Goal: Information Seeking & Learning: Learn about a topic

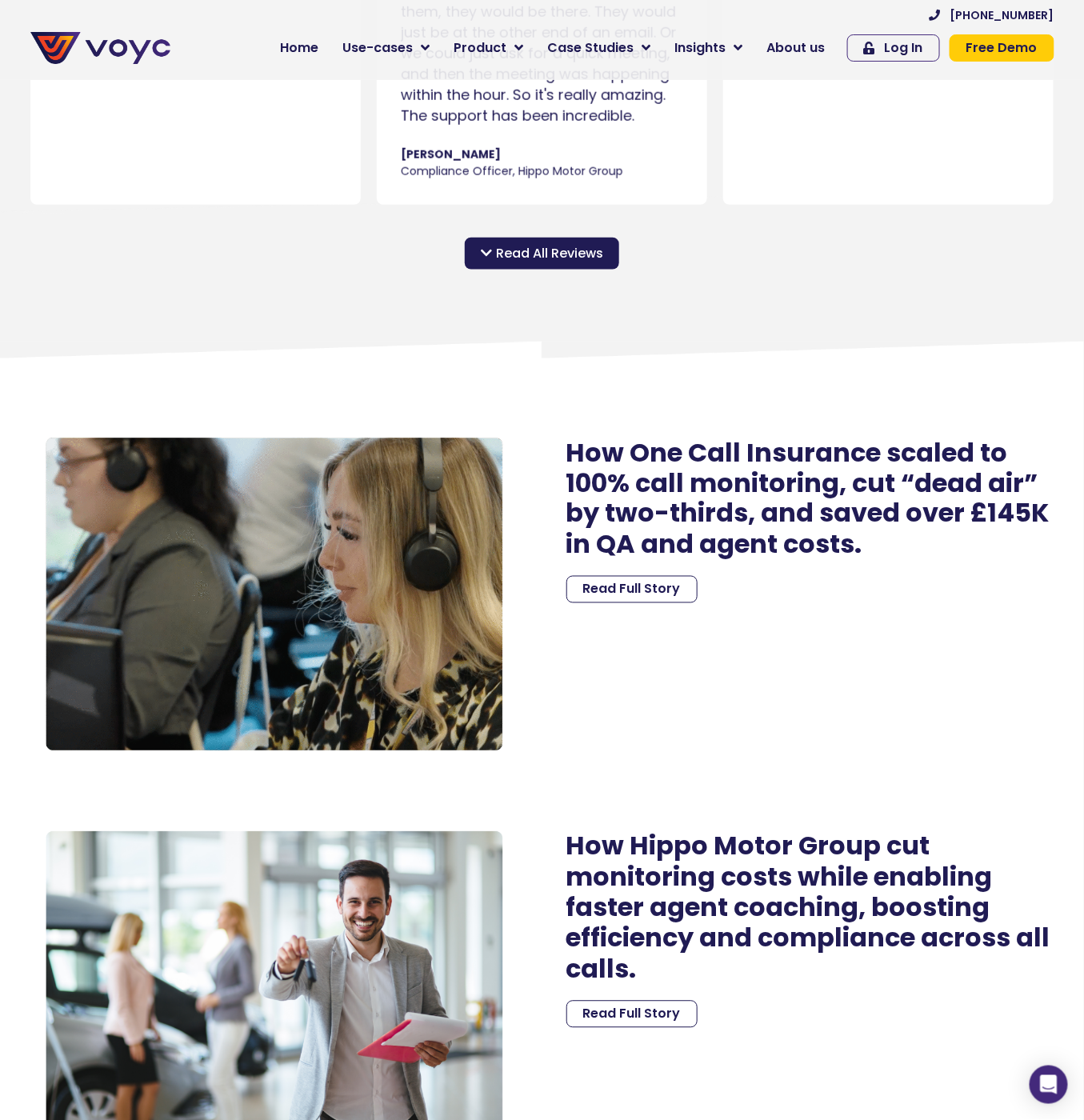
scroll to position [2400, 0]
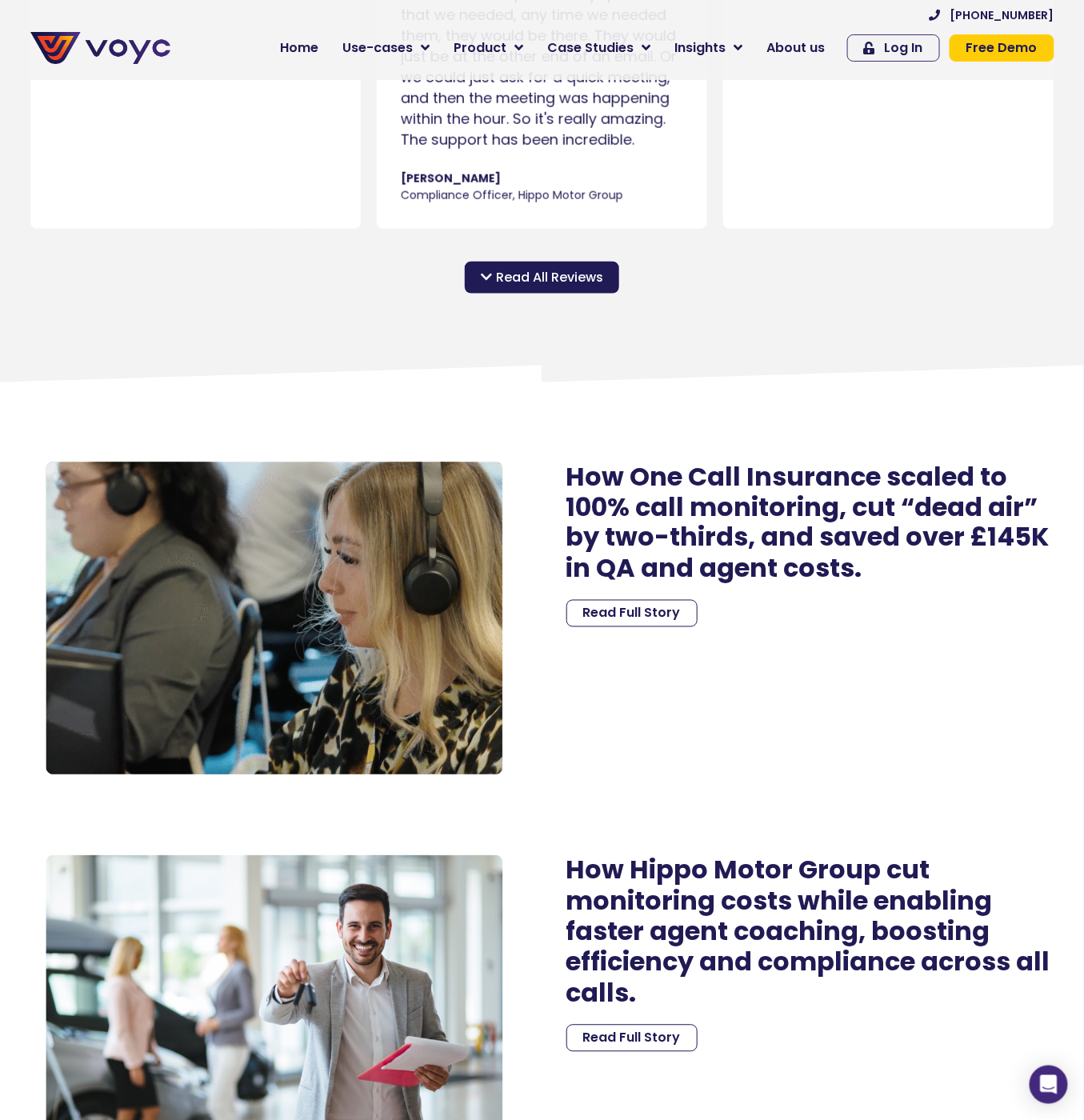
click at [728, 522] on h2 "How One Call Insurance scaled to 100% call monitoring, cut “dead air” by two-th…" at bounding box center [810, 523] width 488 height 123
click at [609, 620] on span "Read Full Story" at bounding box center [632, 613] width 98 height 13
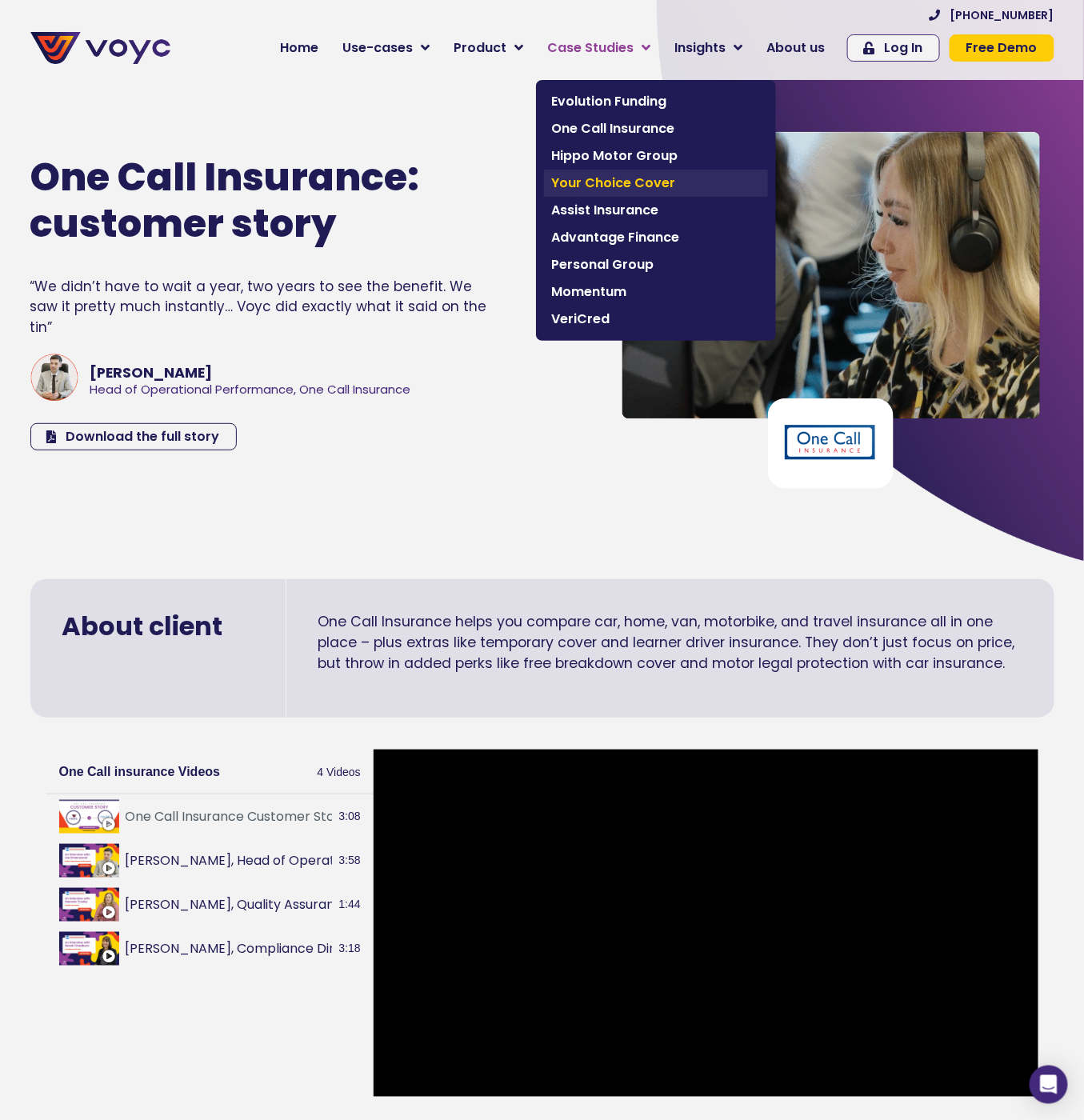
click at [639, 178] on span "Your Choice Cover" at bounding box center [656, 183] width 208 height 19
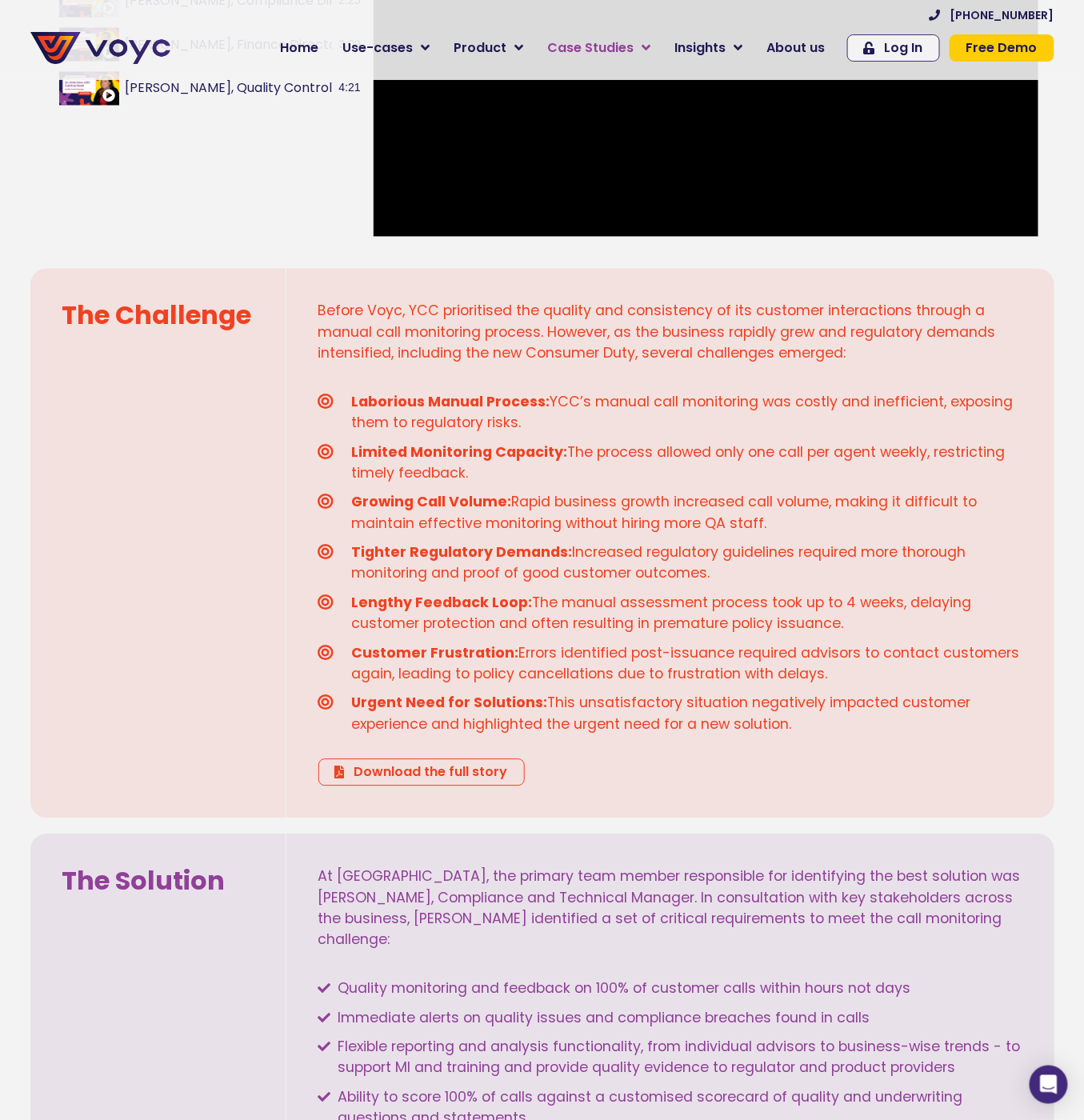
scroll to position [800, 0]
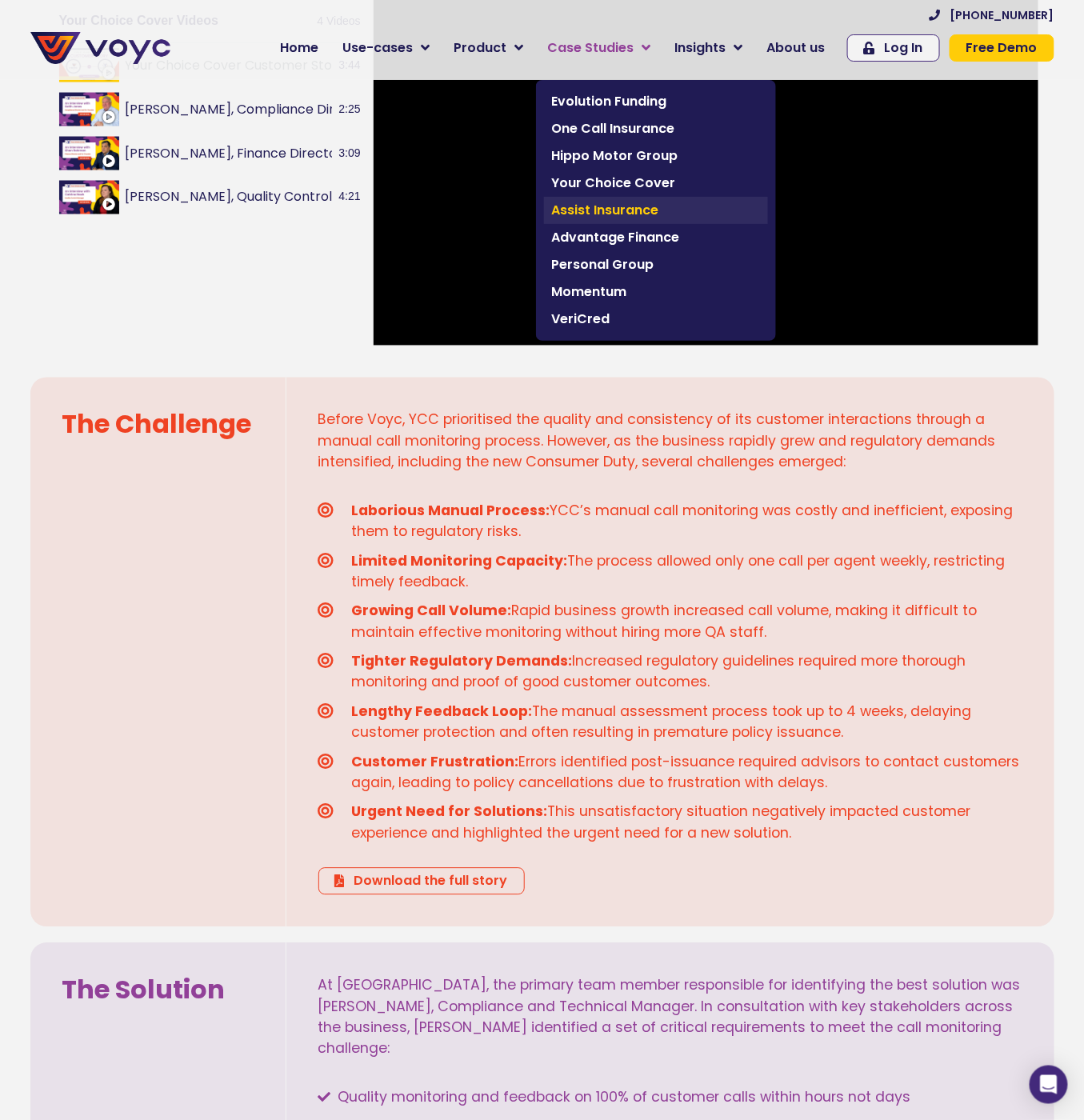
click at [658, 202] on span "Assist Insurance" at bounding box center [656, 211] width 208 height 19
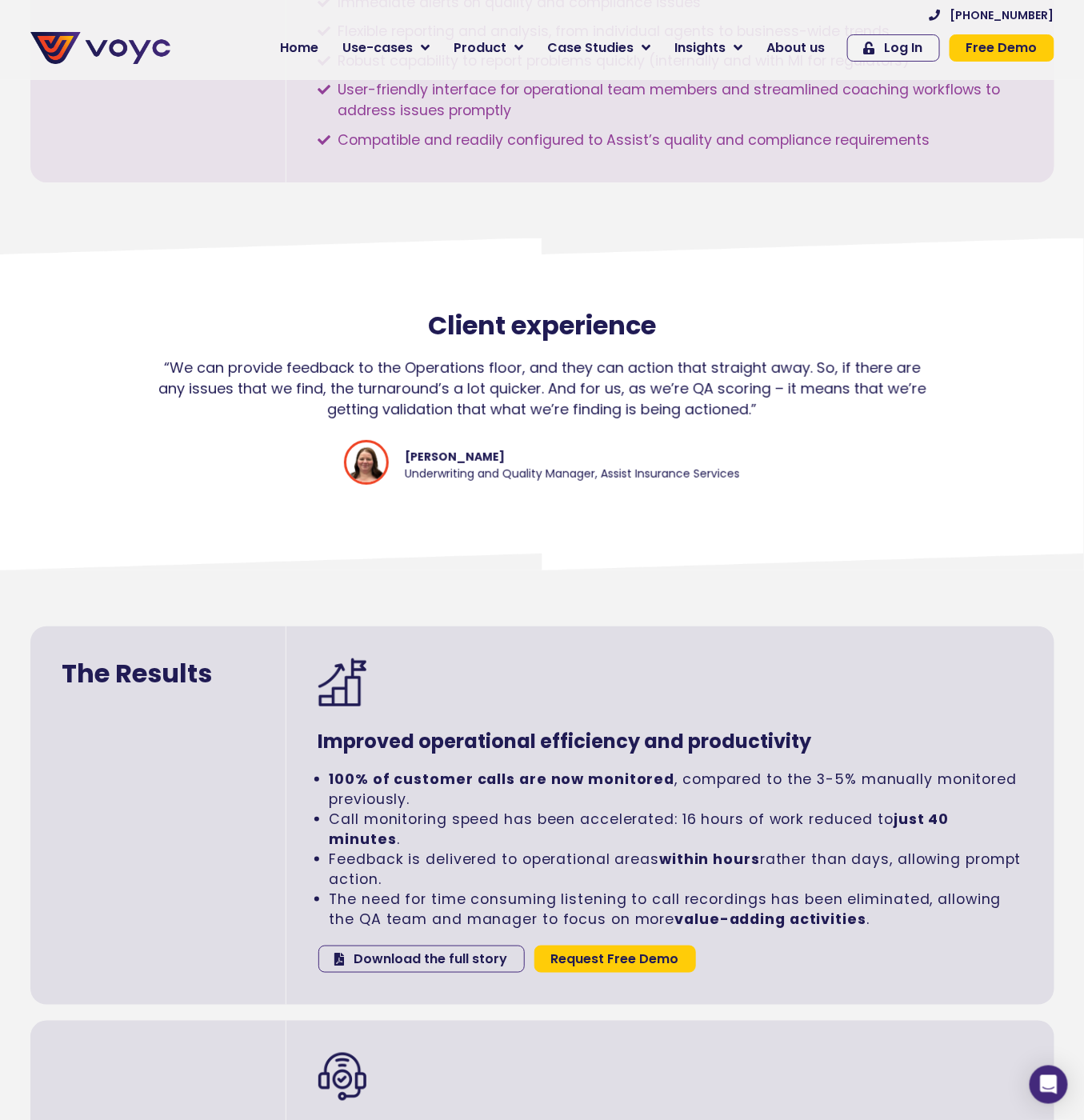
scroll to position [2043, 0]
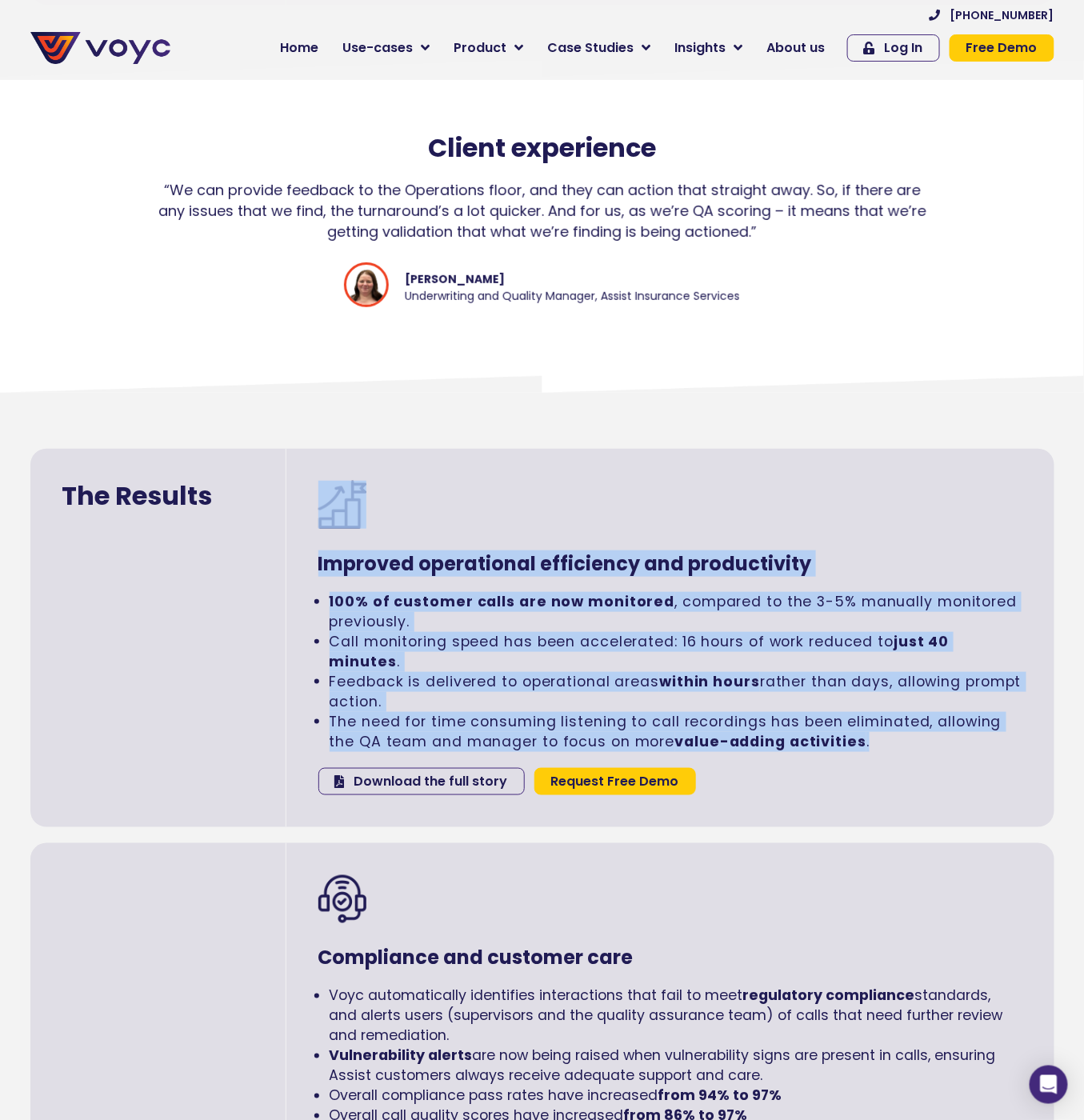
drag, startPoint x: 875, startPoint y: 736, endPoint x: 318, endPoint y: 503, distance: 603.8
click at [318, 503] on div "Improved operational efficiency and productivity 100% of customer calls are now…" at bounding box center [670, 638] width 768 height 378
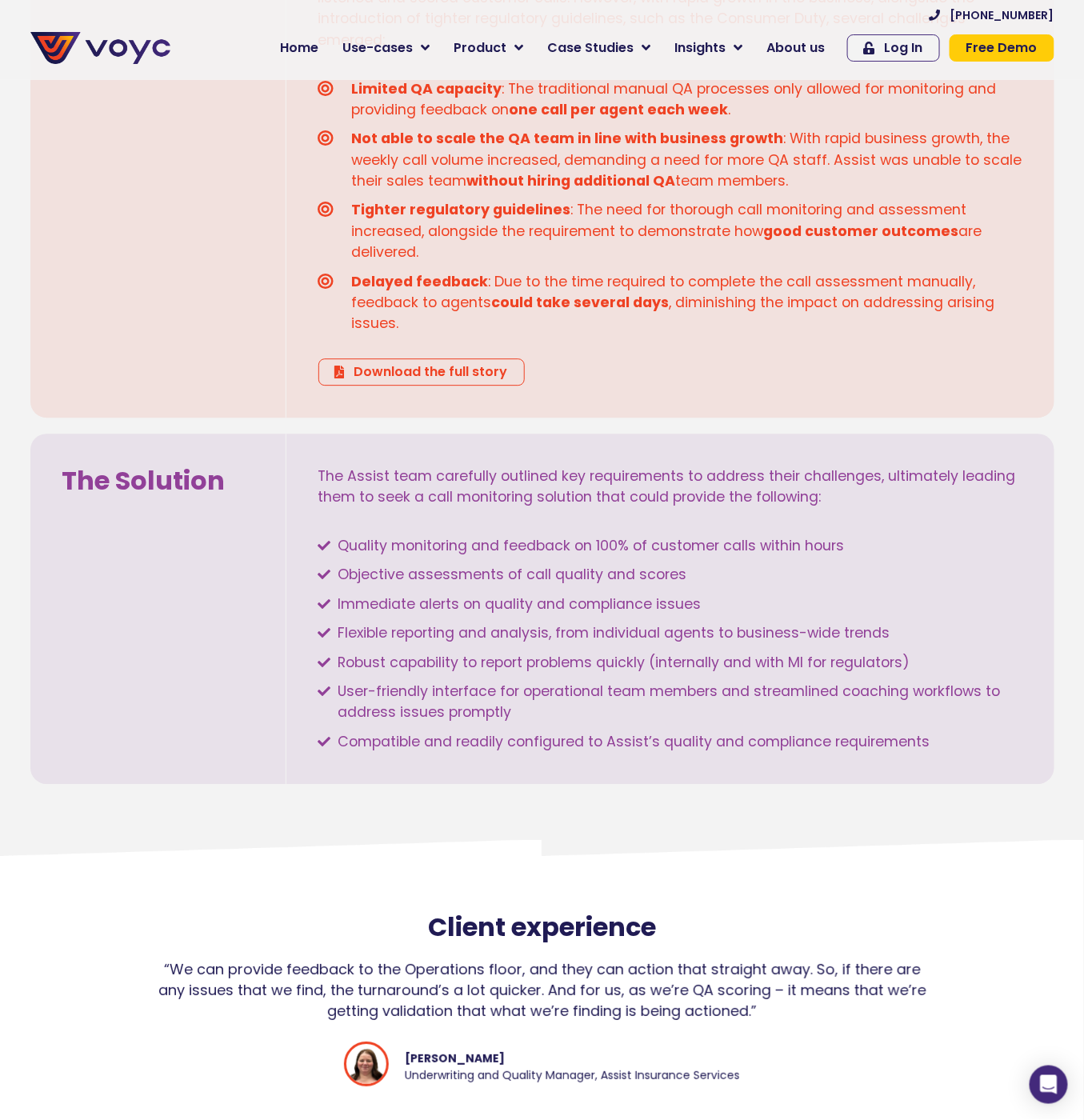
scroll to position [1333, 0]
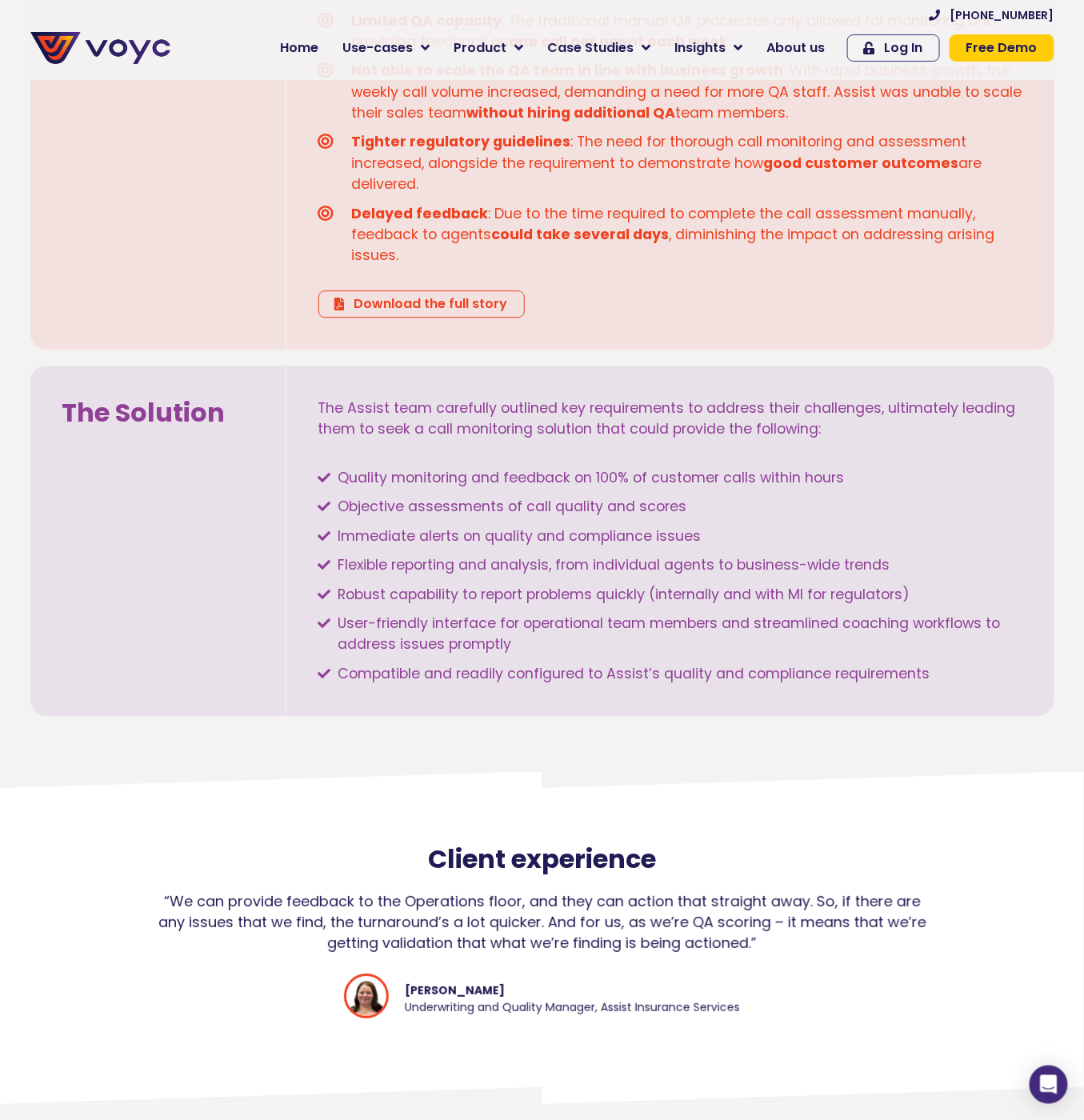
click at [713, 542] on li "Immediate alerts on quality and compliance issues" at bounding box center [670, 538] width 704 height 25
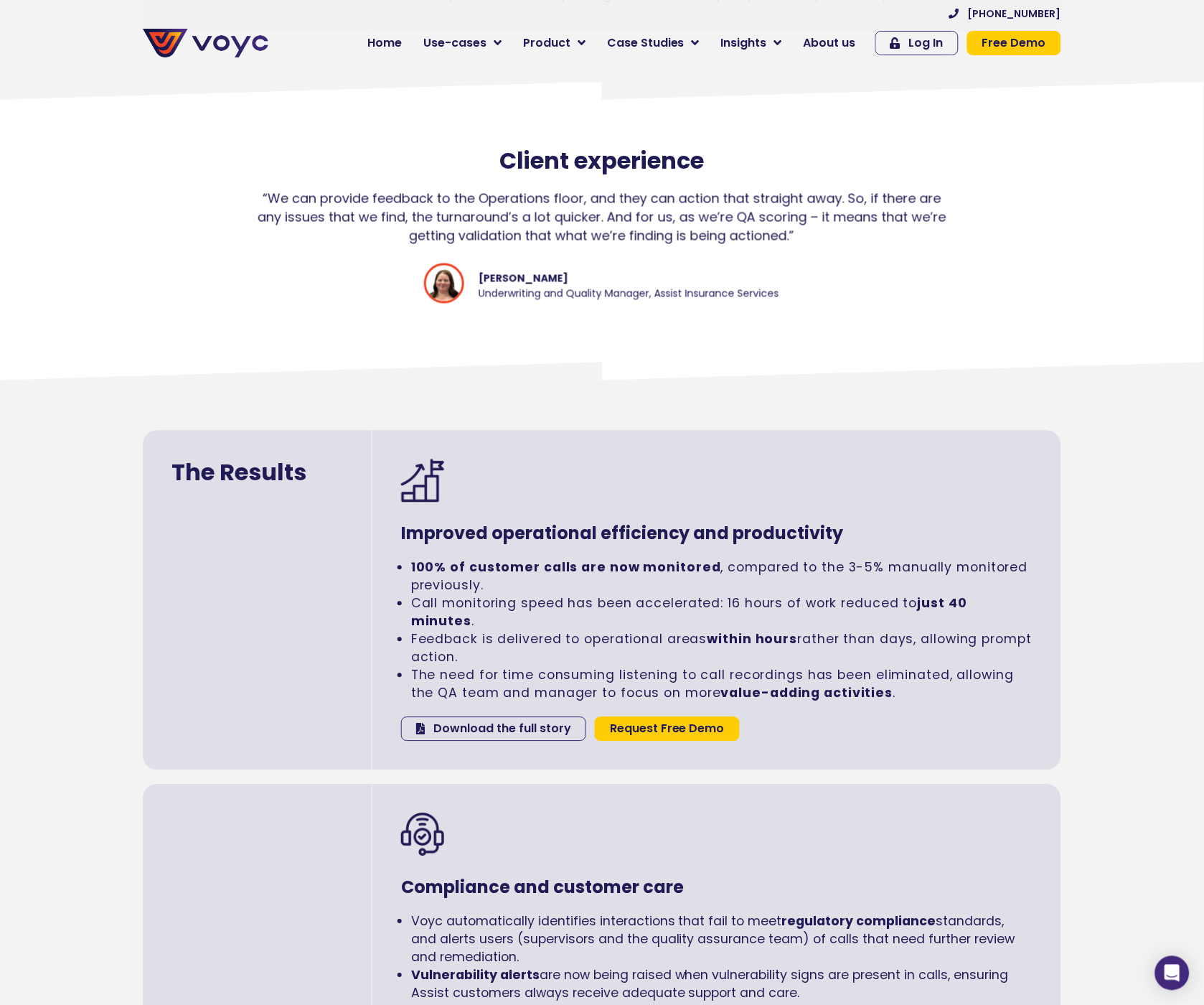
scroll to position [1834, 0]
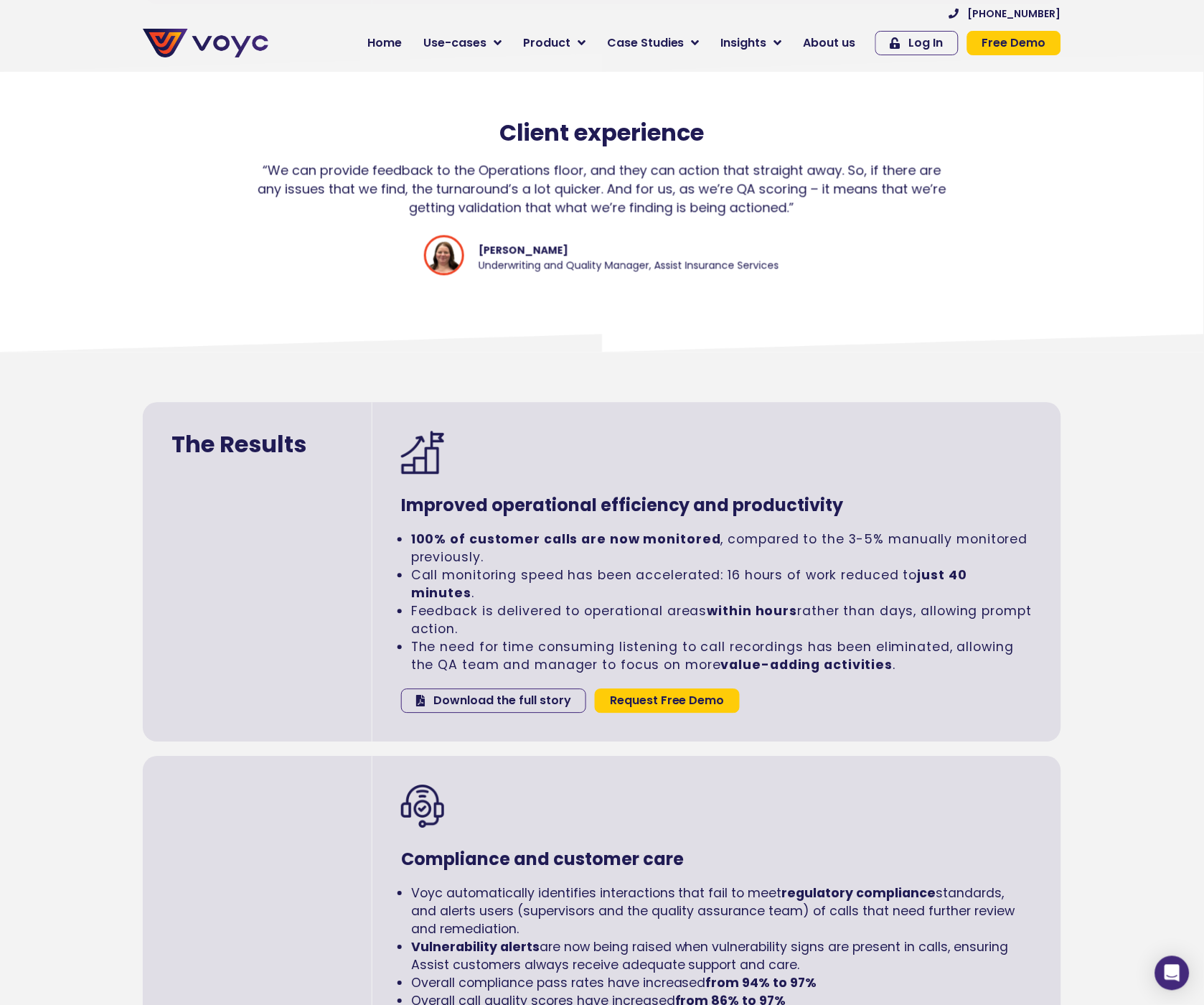
click at [845, 644] on li "The need for time consuming listening to call recordings has been eliminated, a…" at bounding box center [721, 656] width 621 height 36
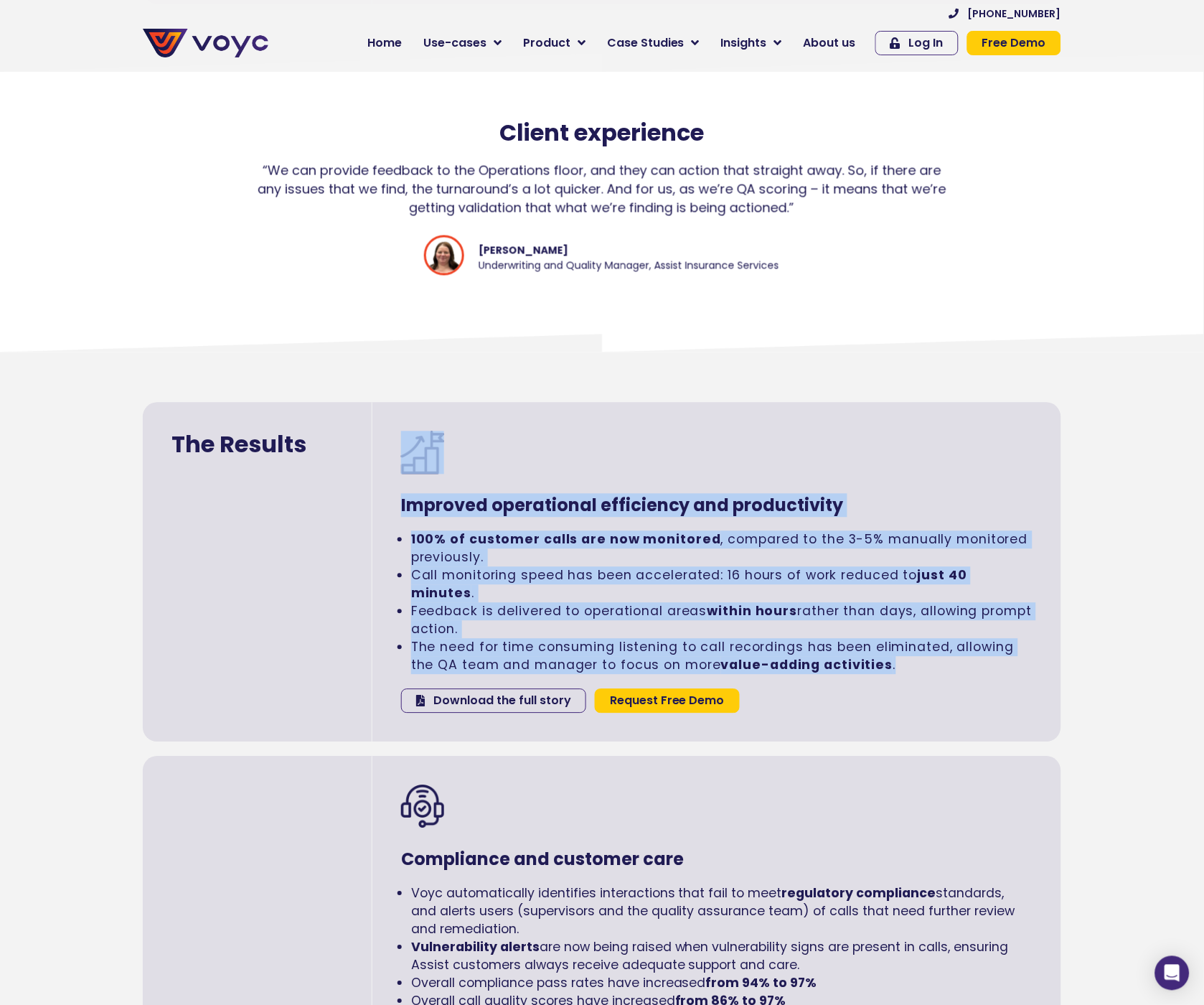
drag, startPoint x: 714, startPoint y: 566, endPoint x: 372, endPoint y: 438, distance: 365.2
click at [373, 438] on div "Improved operational efficiency and productivity 100% of customer calls are now…" at bounding box center [717, 572] width 689 height 339
copy div "Improved operational efficiency and productivity 100% of customer calls are now…"
click at [971, 618] on li "Feedback is delivered to operational areas within hours rather than days, allow…" at bounding box center [721, 620] width 621 height 36
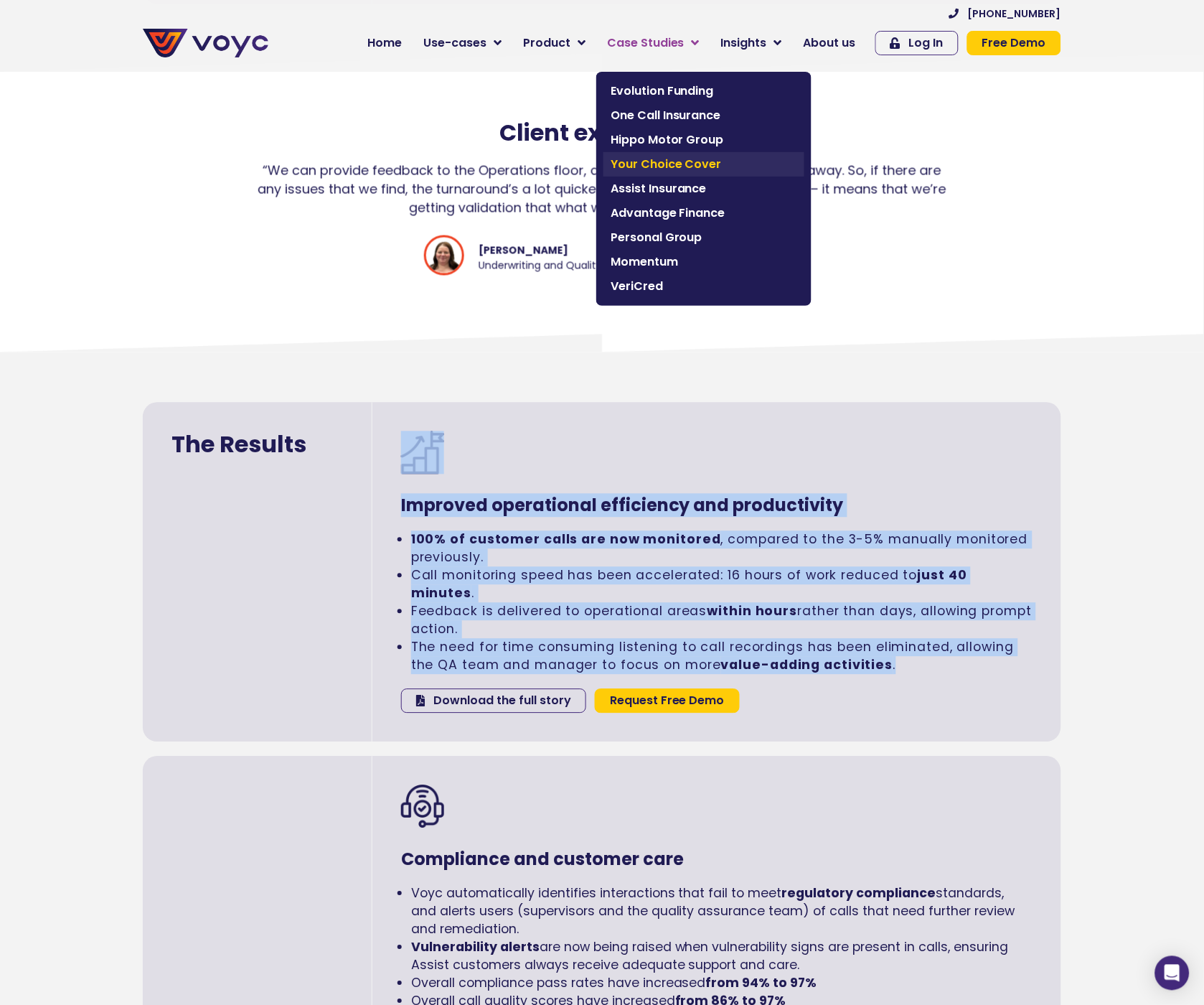
click at [695, 158] on span "Your Choice Cover" at bounding box center [704, 165] width 187 height 17
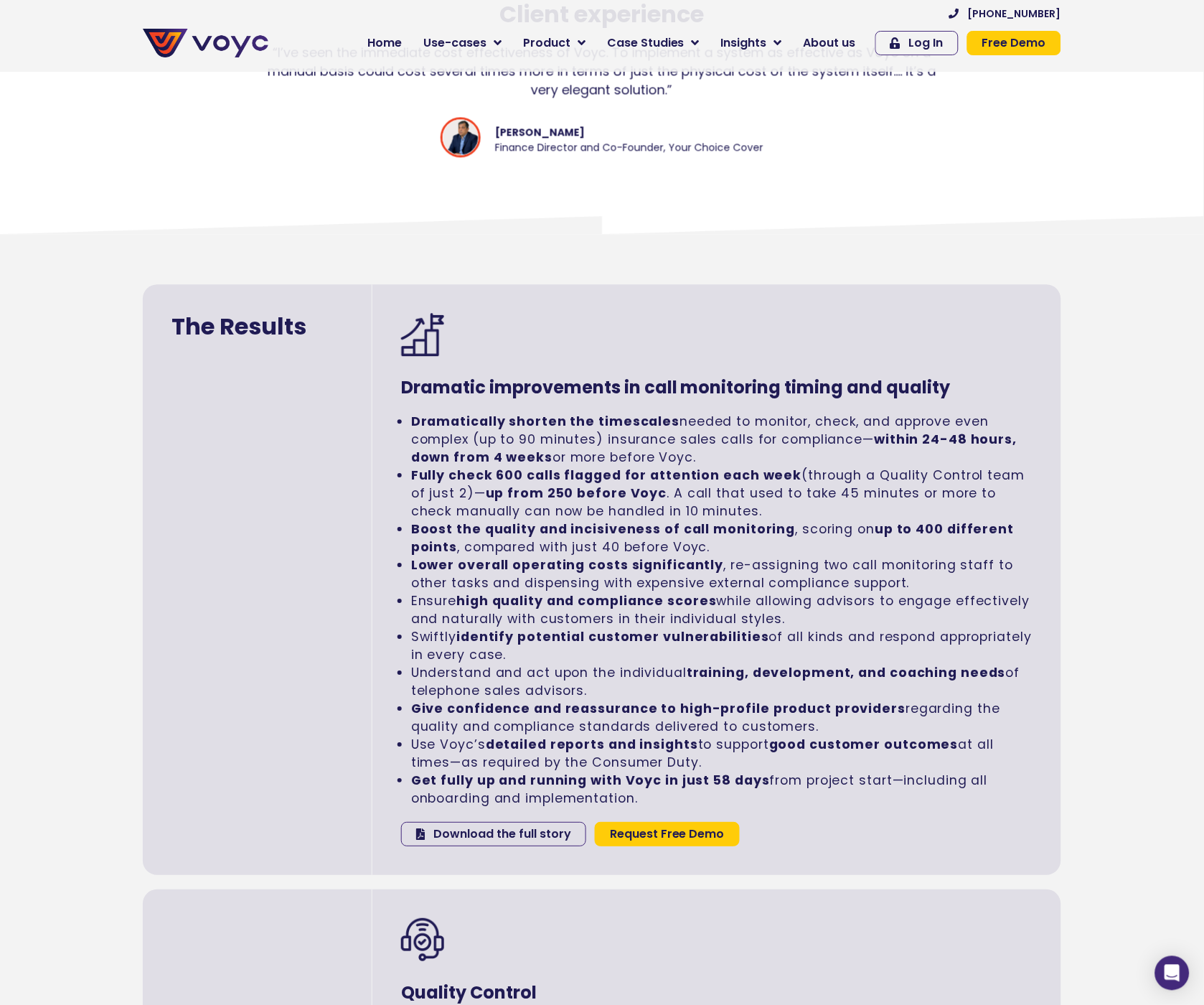
scroll to position [2233, 0]
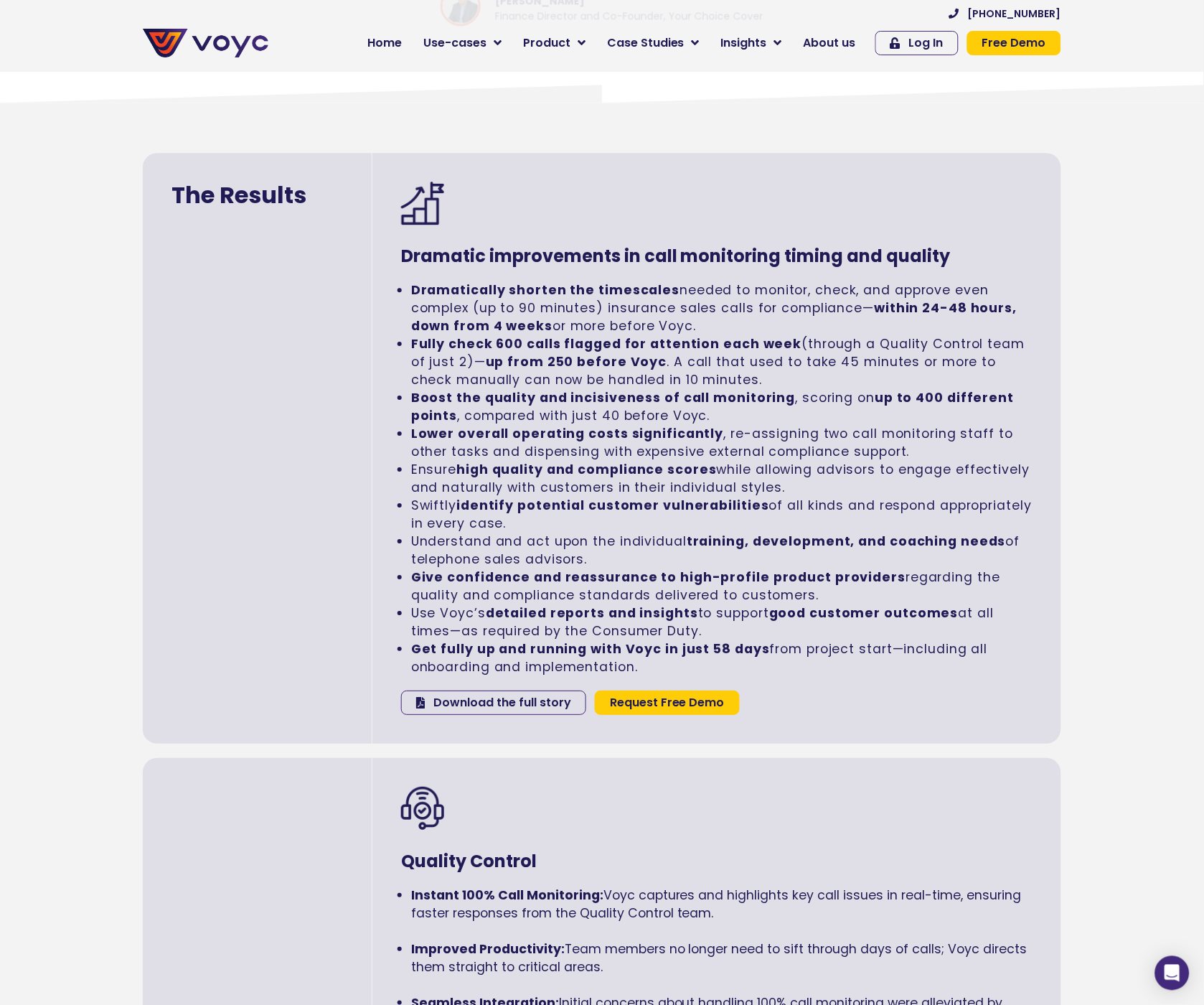
drag, startPoint x: 830, startPoint y: 644, endPoint x: 403, endPoint y: 224, distance: 598.9
click at [403, 224] on div "Dramatic improvements in call monitoring timing and quality Dramatically shorte…" at bounding box center [717, 448] width 689 height 590
copy div "Dramatic improvements in call monitoring timing and quality Dramatically shorte…"
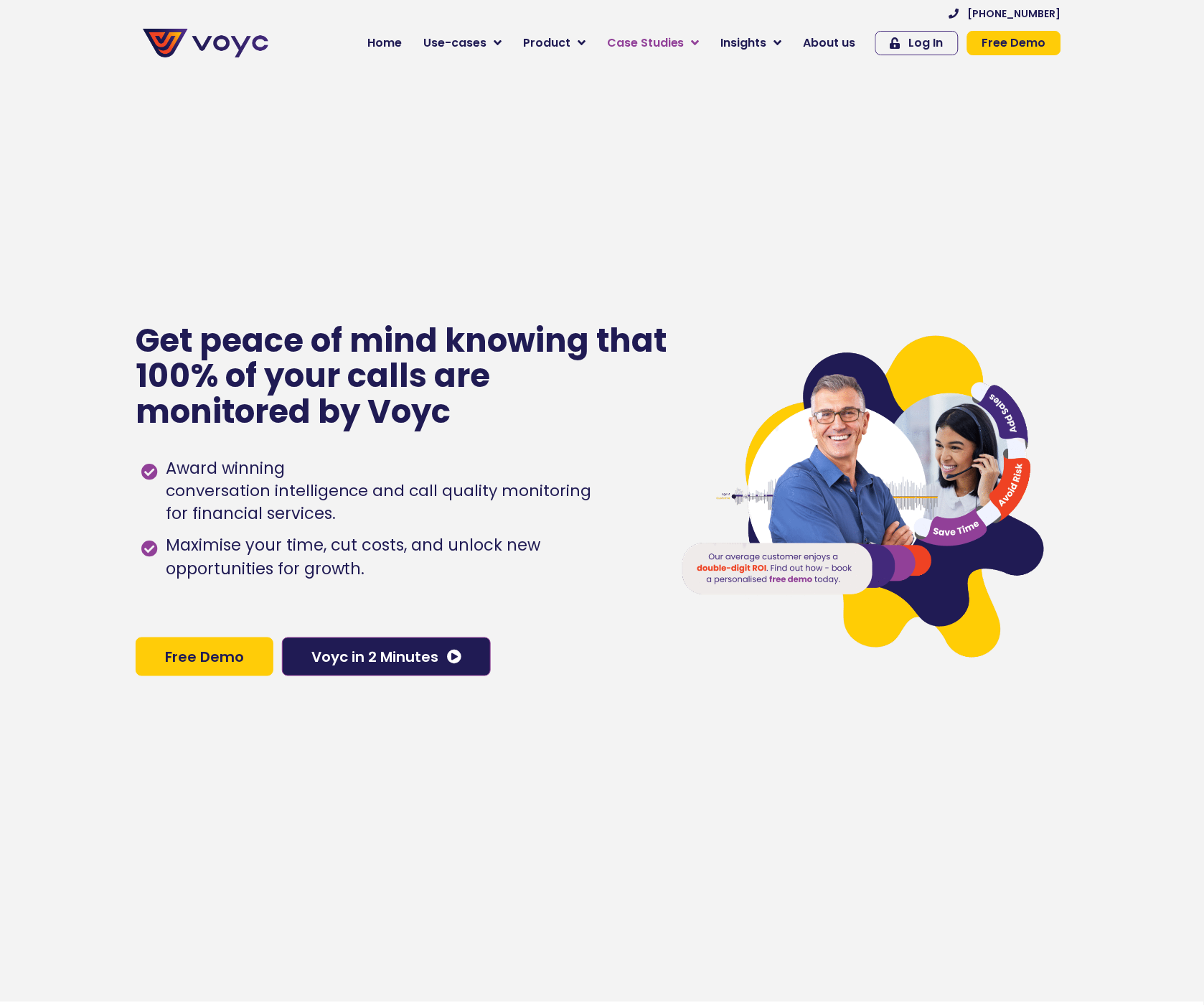
click at [646, 47] on span "Case Studies" at bounding box center [646, 44] width 78 height 17
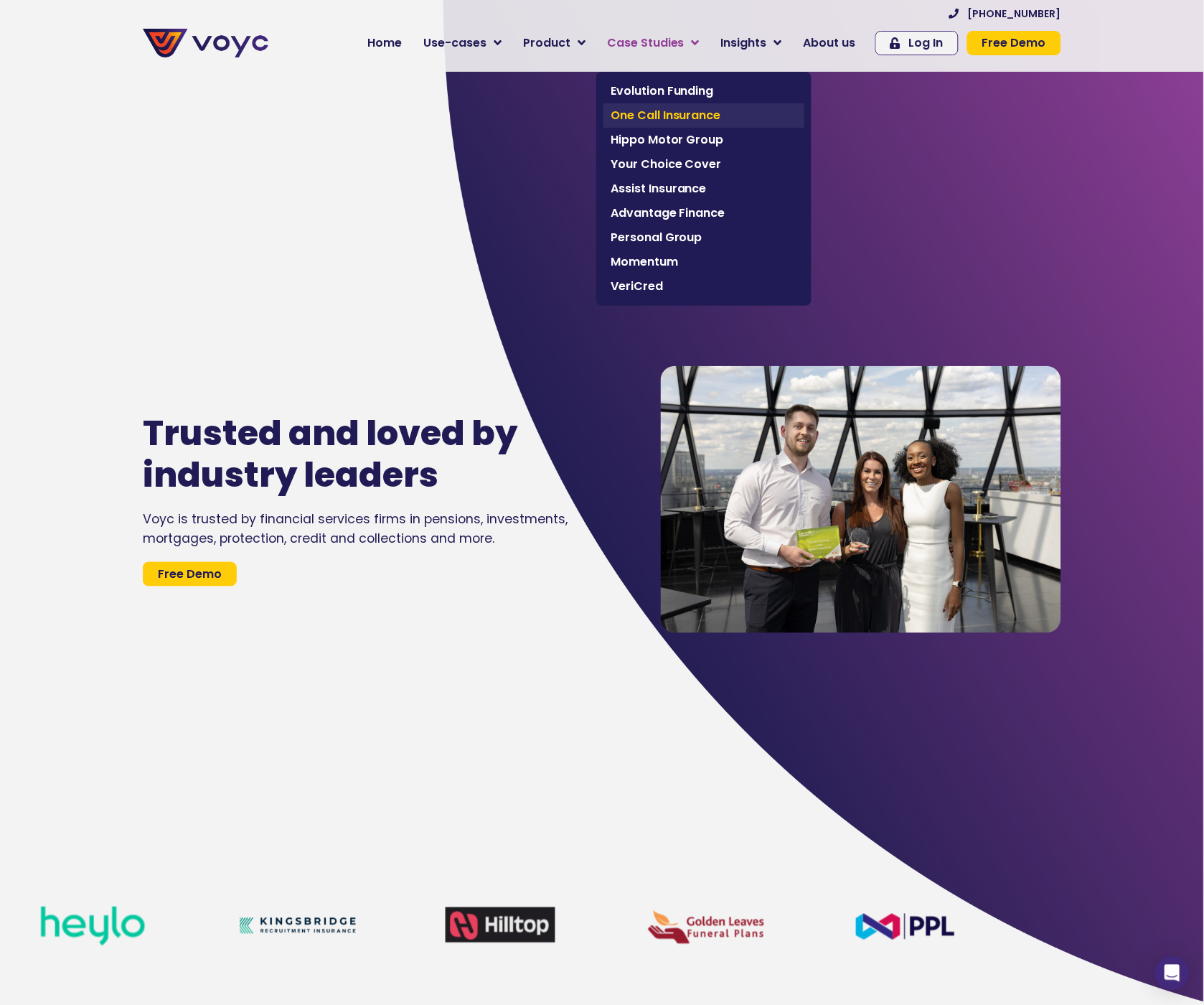
drag, startPoint x: 685, startPoint y: 122, endPoint x: 717, endPoint y: 122, distance: 32.0
click at [685, 122] on span "One Call Insurance" at bounding box center [704, 116] width 187 height 17
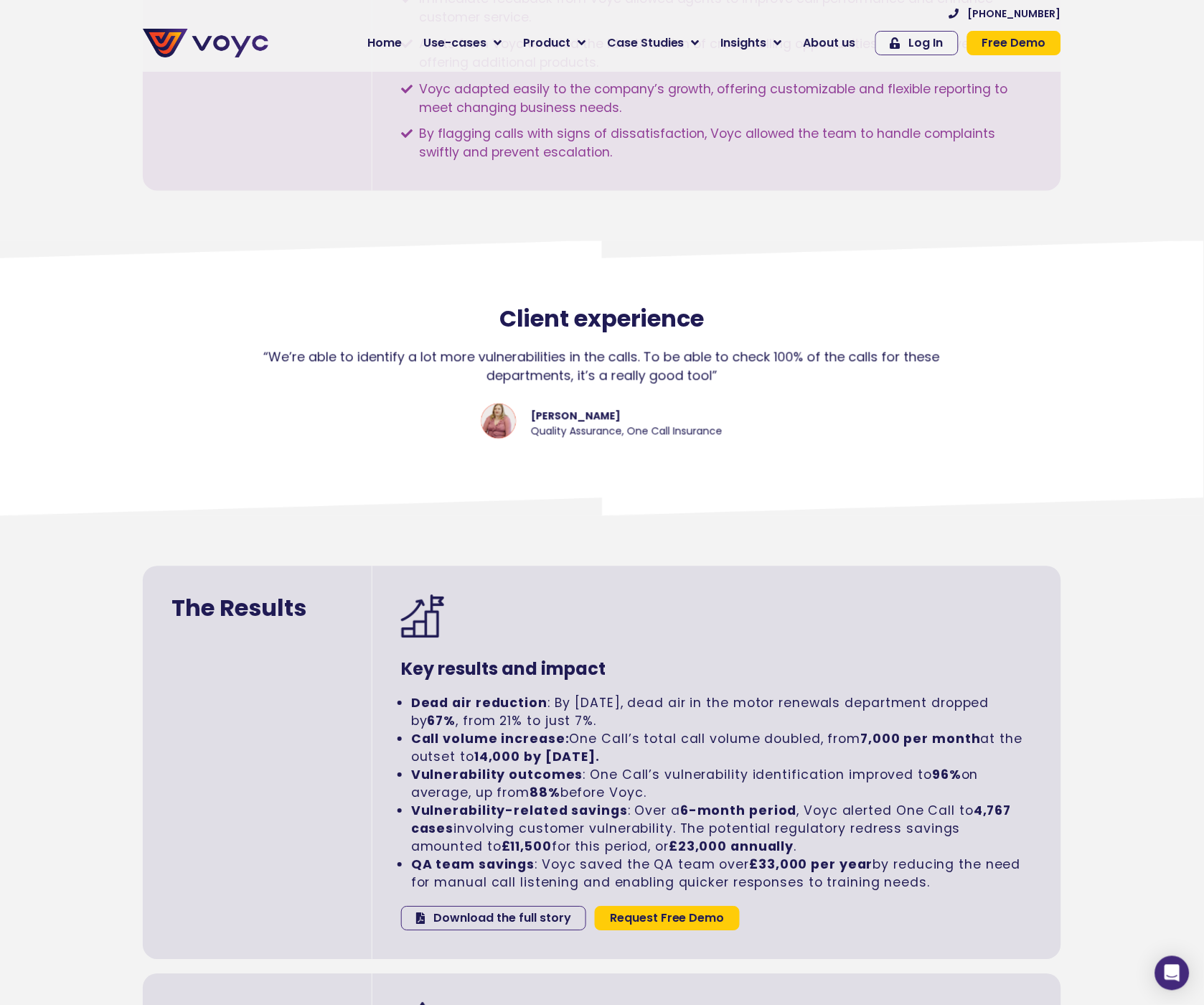
scroll to position [2069, 0]
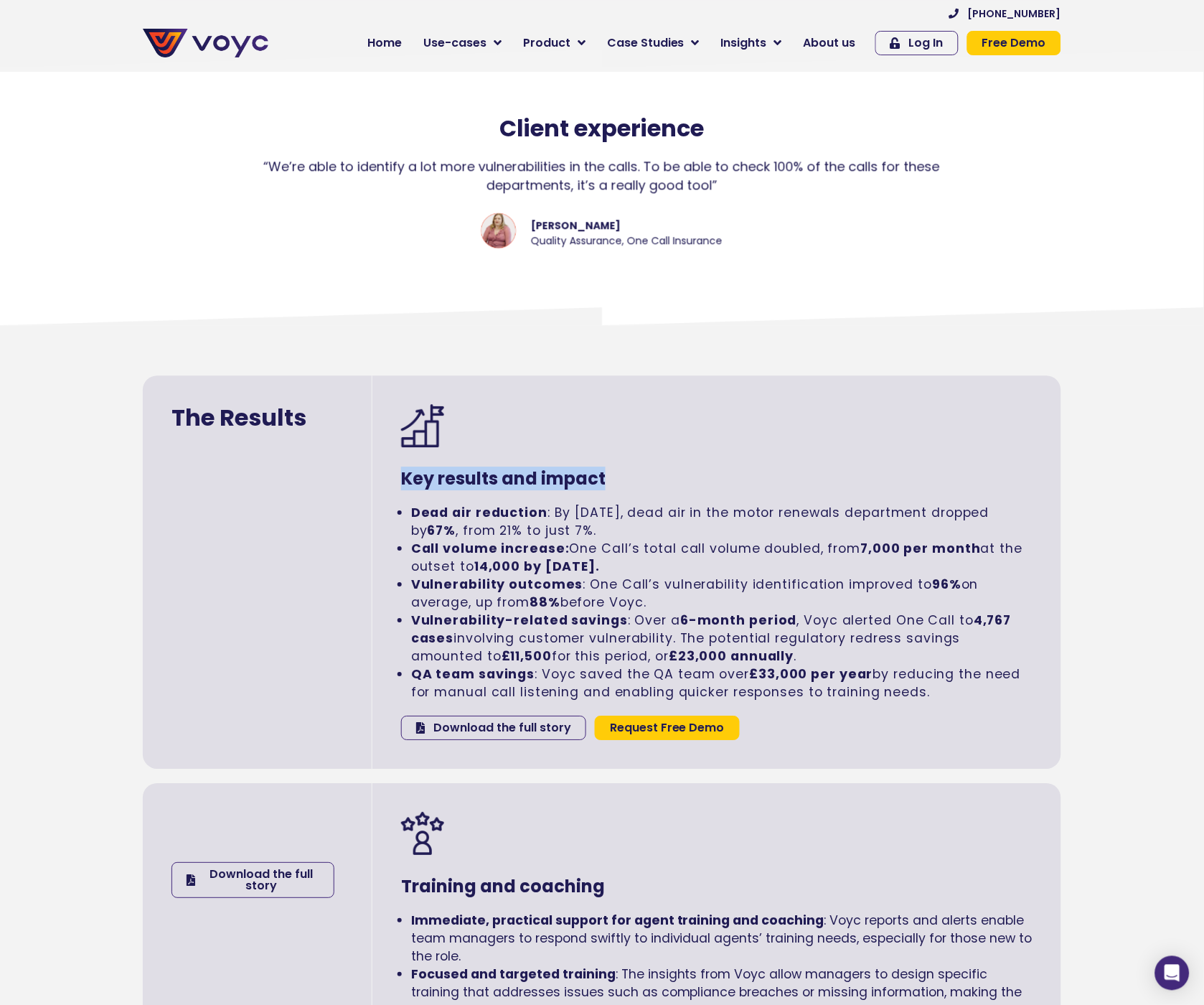
drag, startPoint x: 640, startPoint y: 475, endPoint x: 397, endPoint y: 472, distance: 243.0
click at [397, 472] on div "Key results and impact Dead air reduction : By March 2025, dead air in the moto…" at bounding box center [717, 571] width 689 height 393
copy h3 "Key results and impact"
